Goal: Download file/media

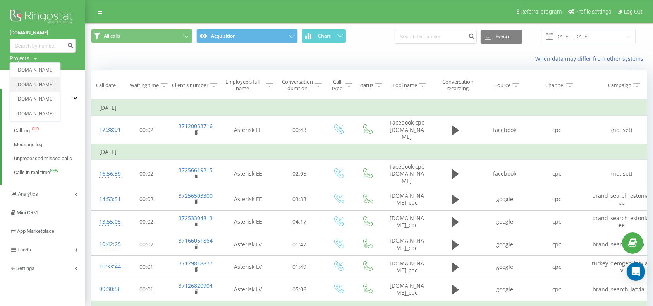
click at [29, 85] on link "[DOMAIN_NAME]" at bounding box center [35, 85] width 38 height 6
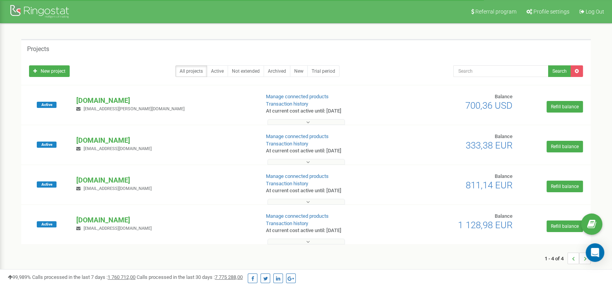
click at [313, 201] on button at bounding box center [306, 202] width 77 height 6
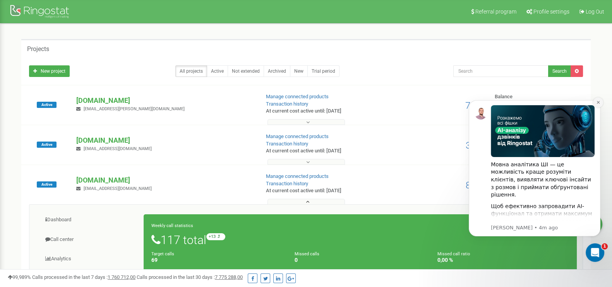
click at [598, 102] on icon "Dismiss notification" at bounding box center [599, 102] width 4 height 4
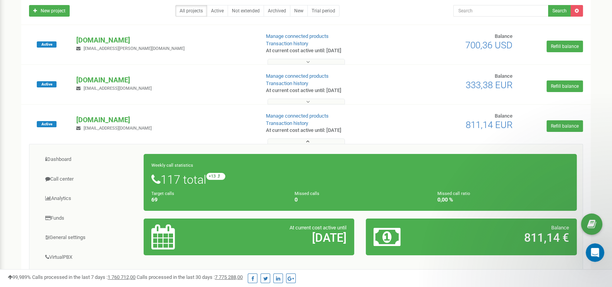
scroll to position [68, 0]
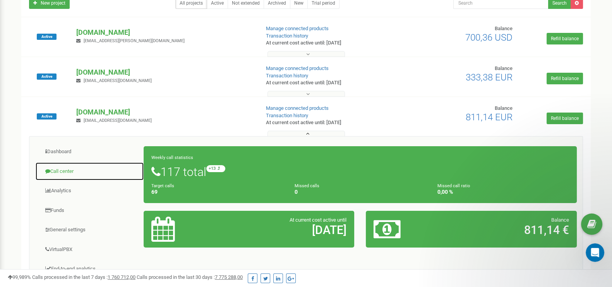
click at [62, 167] on link "Call center" at bounding box center [89, 171] width 109 height 19
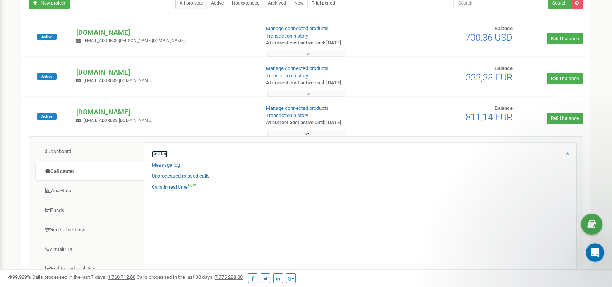
click at [161, 154] on link "Call log" at bounding box center [160, 154] width 16 height 7
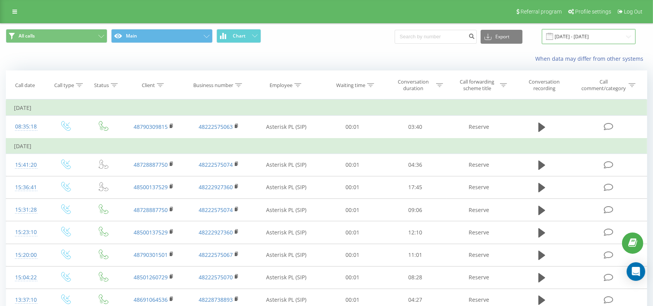
click at [573, 40] on input "22.07.2025 - 22.08.2025" at bounding box center [589, 36] width 94 height 15
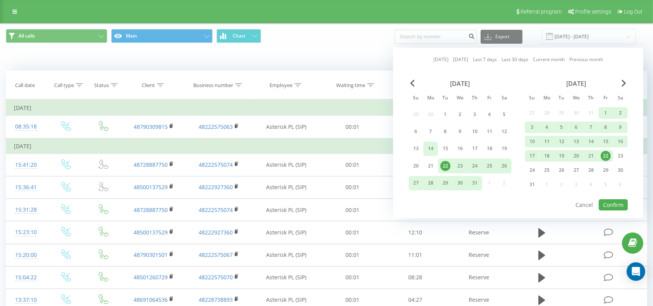
click at [434, 148] on div "14" at bounding box center [431, 149] width 10 height 10
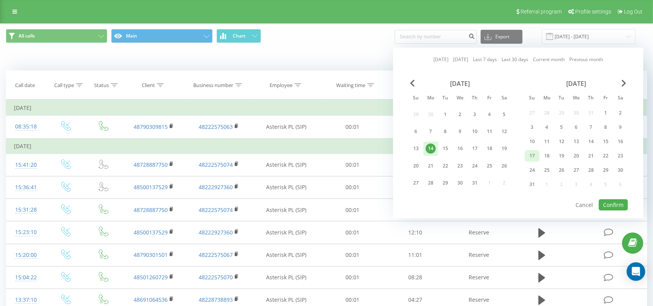
click at [536, 155] on div "17" at bounding box center [532, 156] width 10 height 10
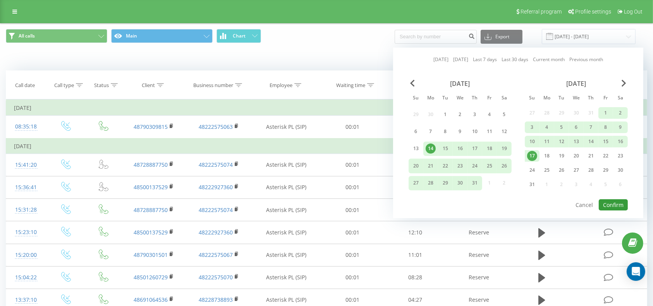
click at [613, 200] on button "Confirm" at bounding box center [613, 204] width 29 height 11
type input "[DATE] - [DATE]"
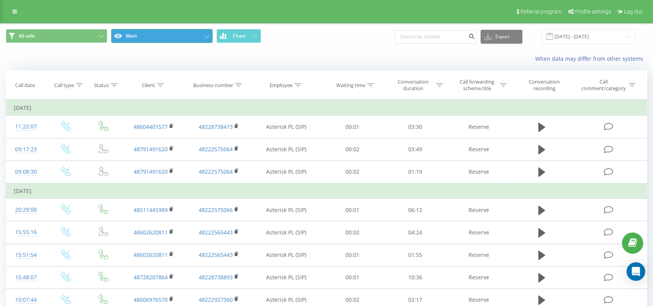
click at [191, 36] on button "Main" at bounding box center [161, 36] width 101 height 14
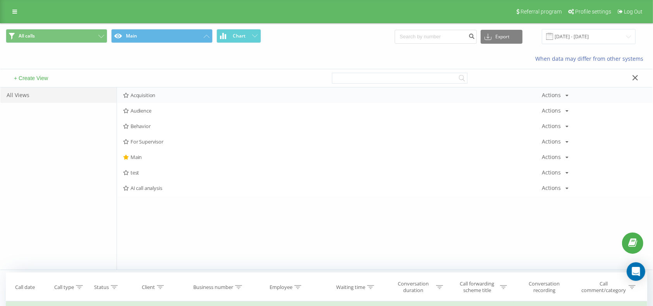
click at [155, 95] on span "Acquisition" at bounding box center [332, 95] width 419 height 5
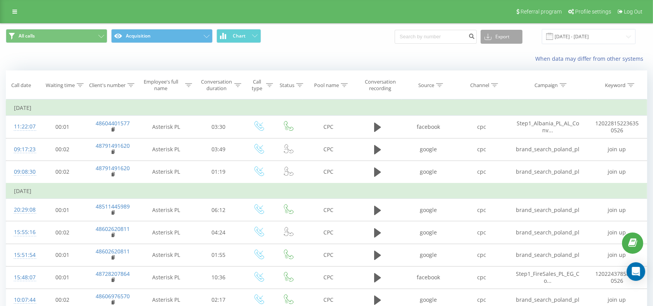
click at [514, 34] on button "Export" at bounding box center [502, 37] width 42 height 14
click at [499, 76] on span ".xlsx" at bounding box center [492, 78] width 11 height 7
